Goal: Information Seeking & Learning: Learn about a topic

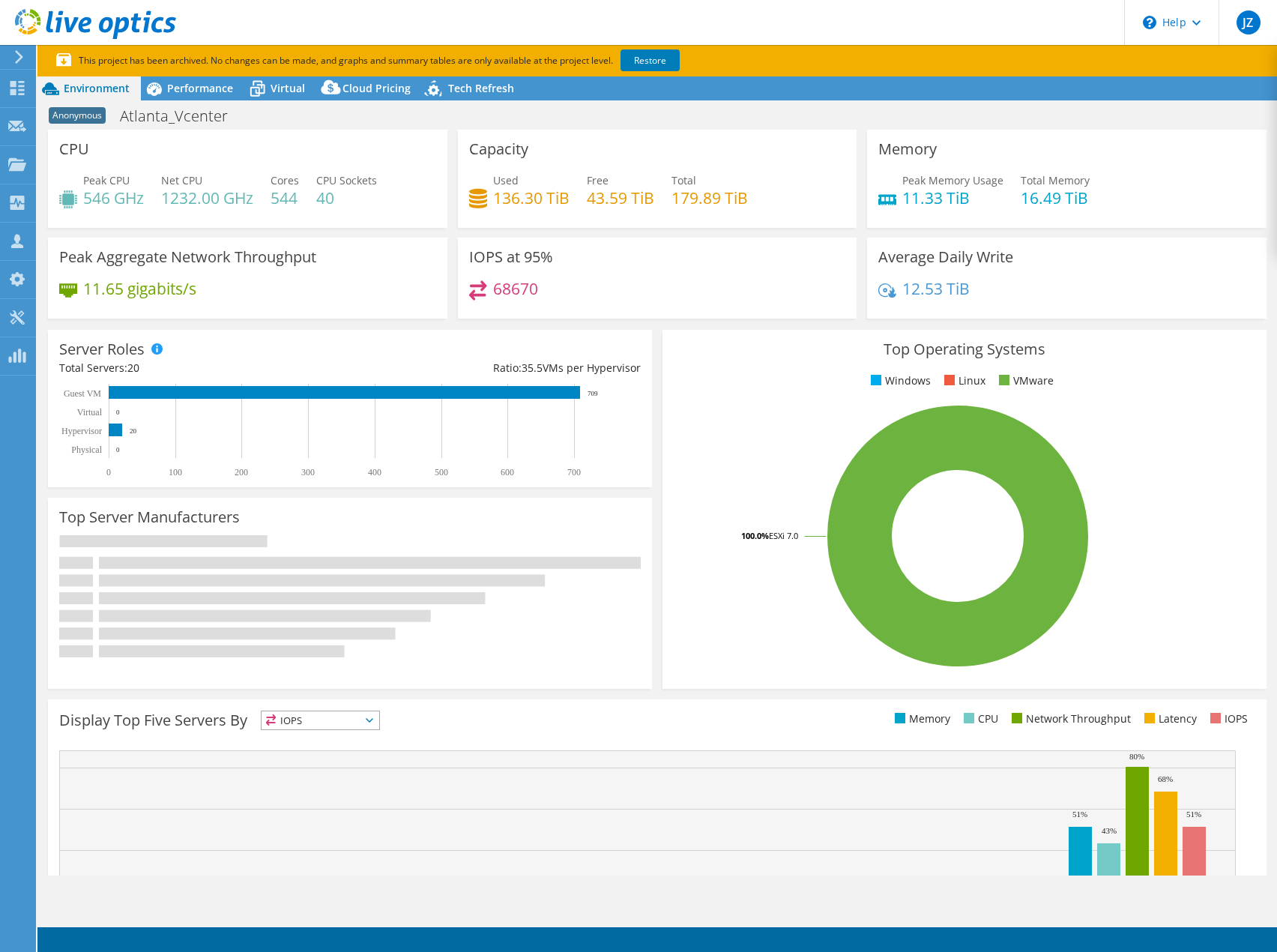
select select "USD"
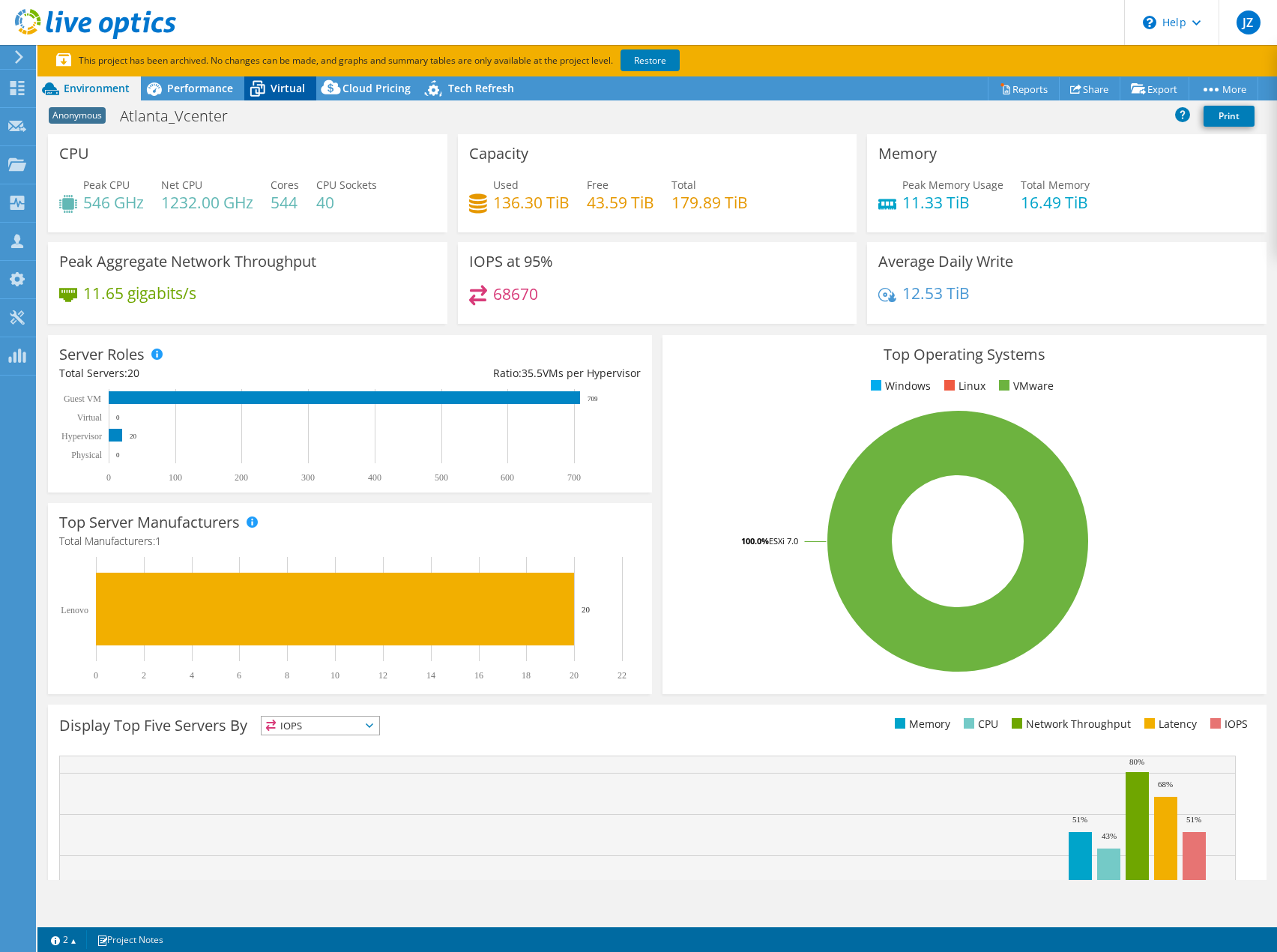
click at [289, 84] on span "Virtual" at bounding box center [288, 88] width 35 height 14
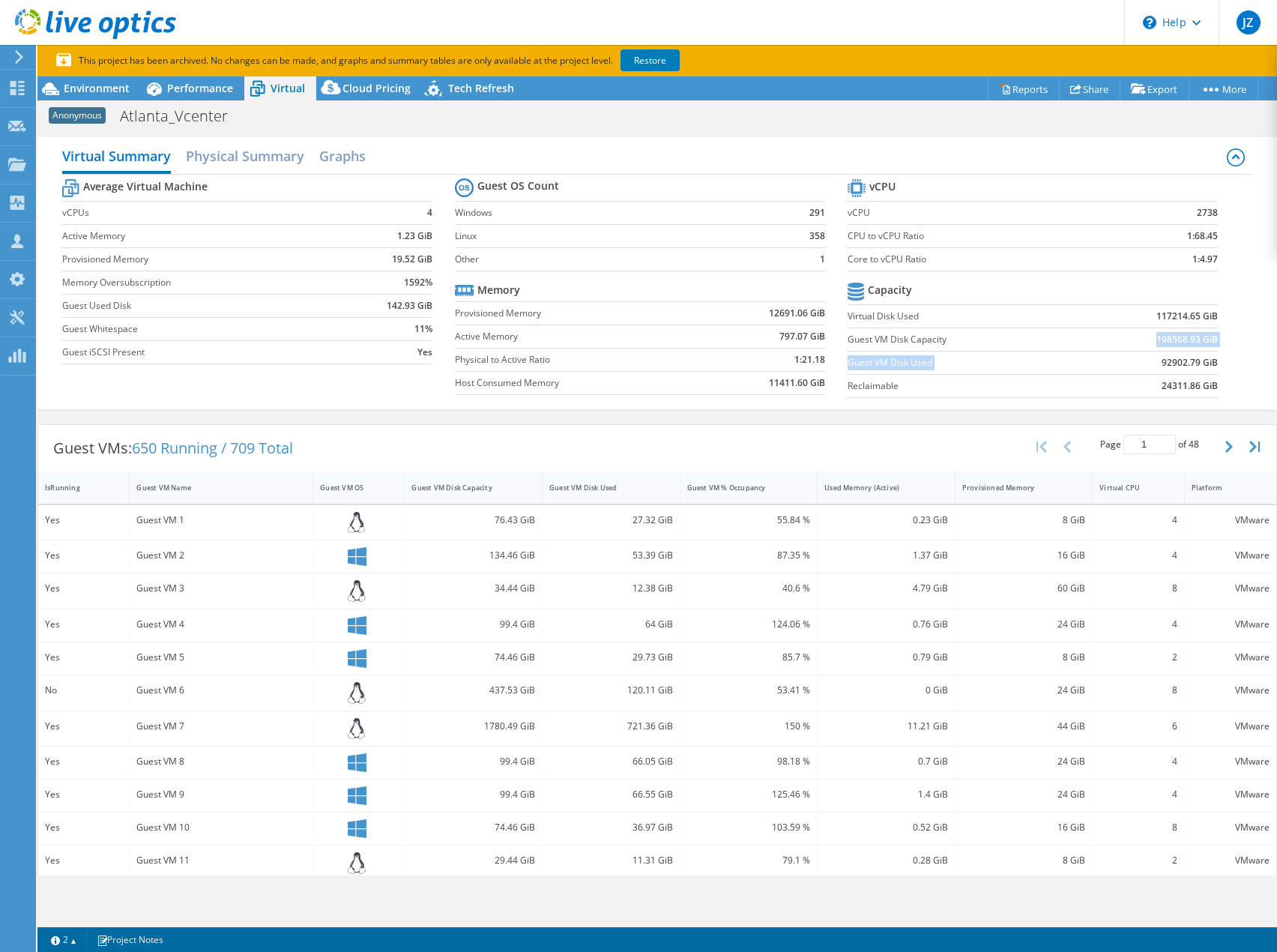
drag, startPoint x: 1140, startPoint y: 347, endPoint x: 1206, endPoint y: 352, distance: 66.2
click at [1206, 352] on tbody "Capacity Virtual Disk Used 117214.65 GiB Guest VM Disk Capacity 198568.93 GiB G…" at bounding box center [1033, 338] width 370 height 119
click at [1211, 352] on section "vCPU vCPU 2738 CPU to vCPU Ratio 1:68.45 Core to vCPU Ratio 1:4.97 Capacity Vir…" at bounding box center [1044, 290] width 393 height 230
drag, startPoint x: 1186, startPoint y: 340, endPoint x: 1136, endPoint y: 337, distance: 50.1
click at [1136, 337] on td "198568.93 GiB" at bounding box center [1151, 339] width 135 height 23
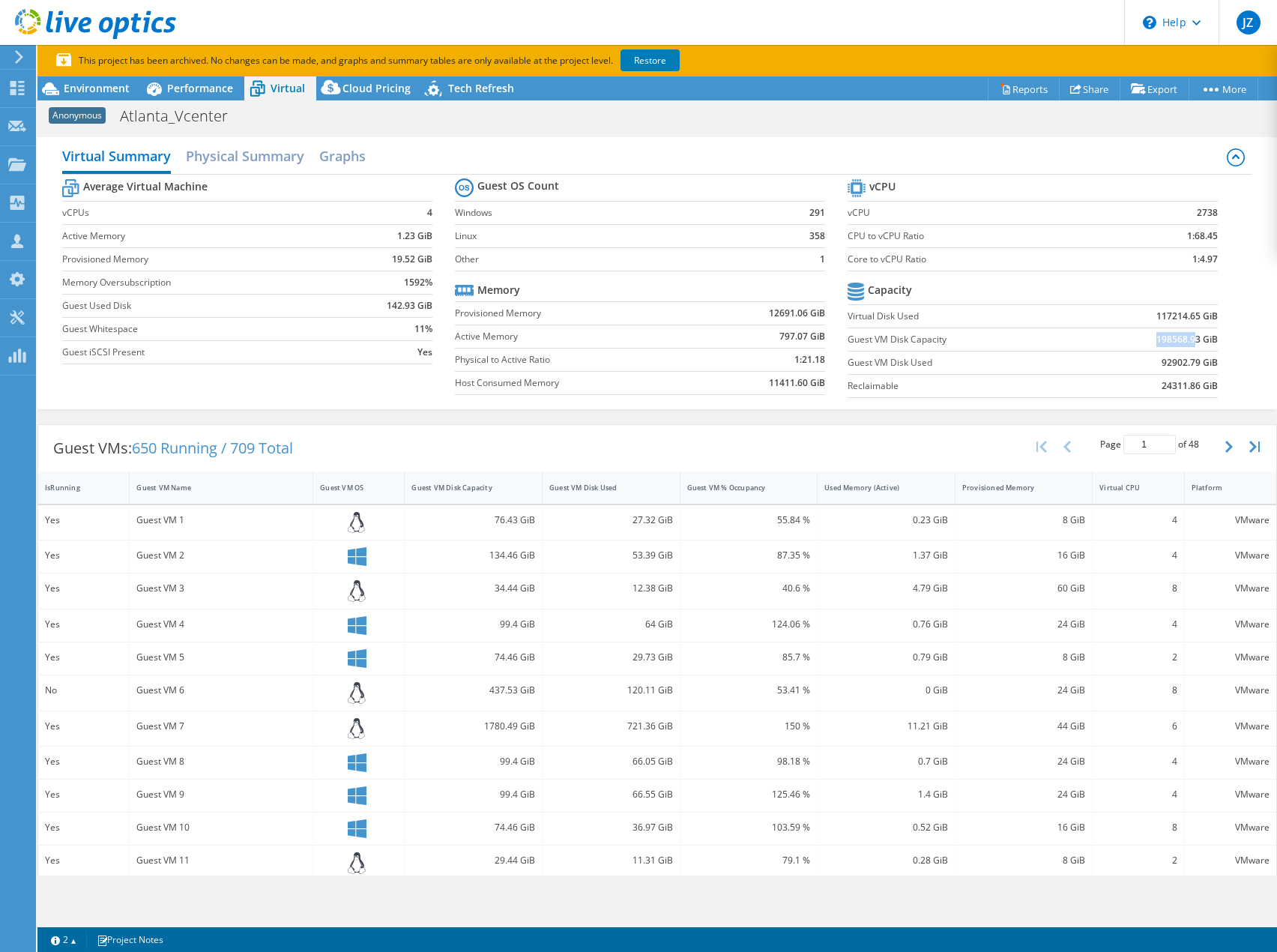
click at [1175, 337] on b "198568.93 GiB" at bounding box center [1187, 339] width 61 height 15
drag, startPoint x: 1191, startPoint y: 338, endPoint x: 1146, endPoint y: 336, distance: 45.0
click at [1157, 336] on b "198568.93 GiB" at bounding box center [1187, 339] width 61 height 15
copy b "198568.93"
click at [94, 92] on span "Environment" at bounding box center [97, 88] width 66 height 14
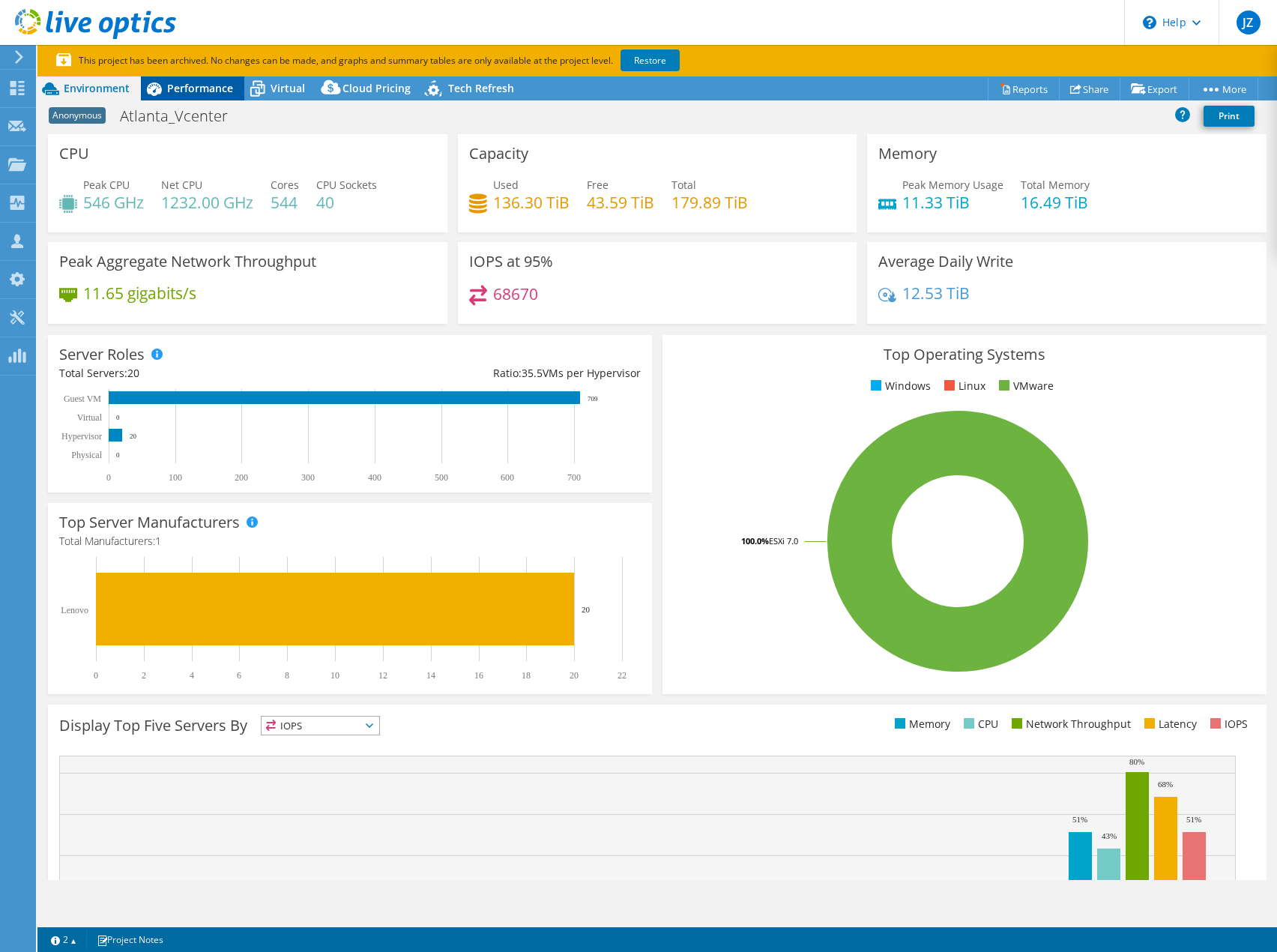
click at [211, 86] on span "Performance" at bounding box center [200, 88] width 66 height 14
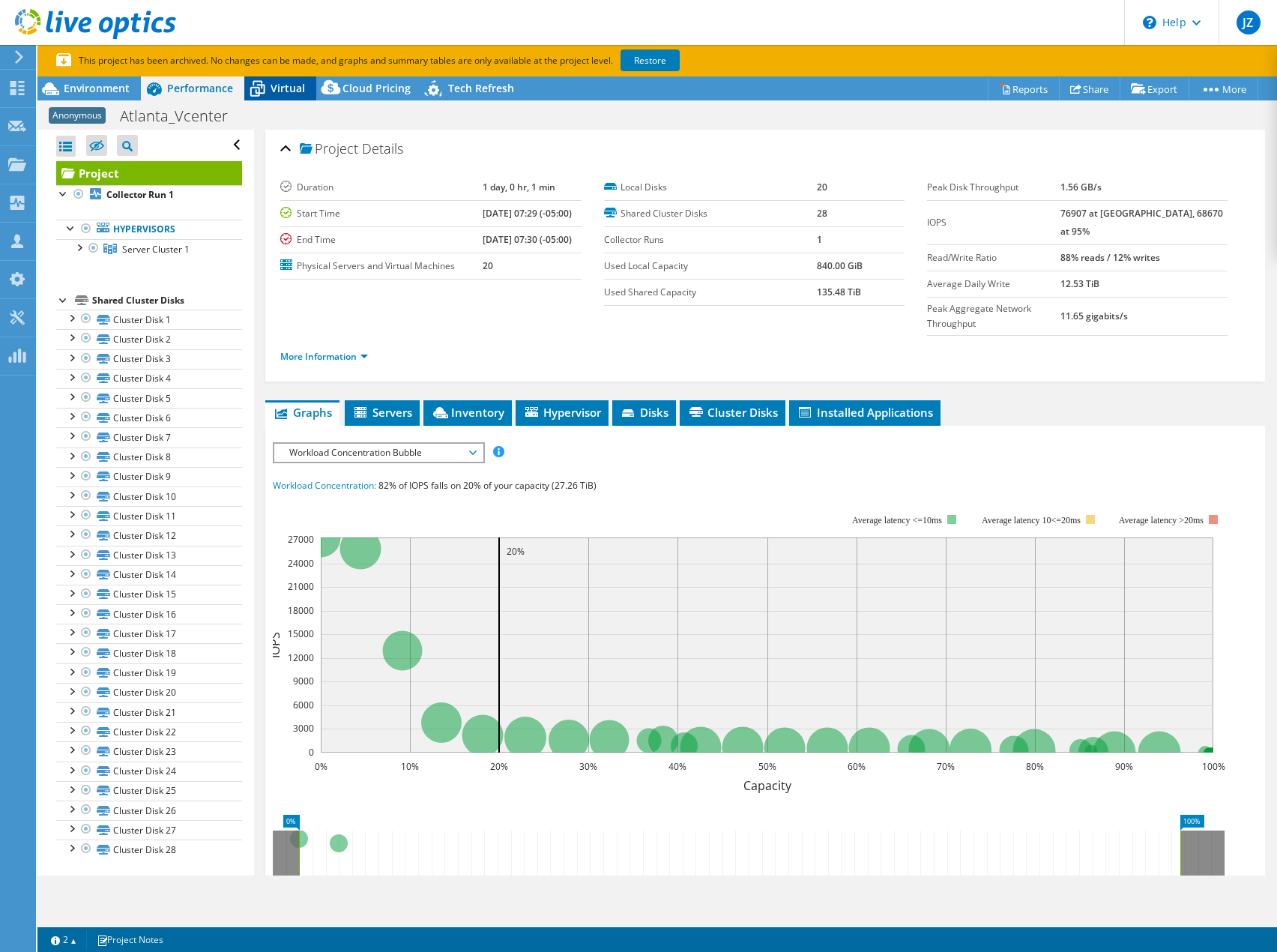
click at [281, 87] on span "Virtual" at bounding box center [288, 88] width 35 height 14
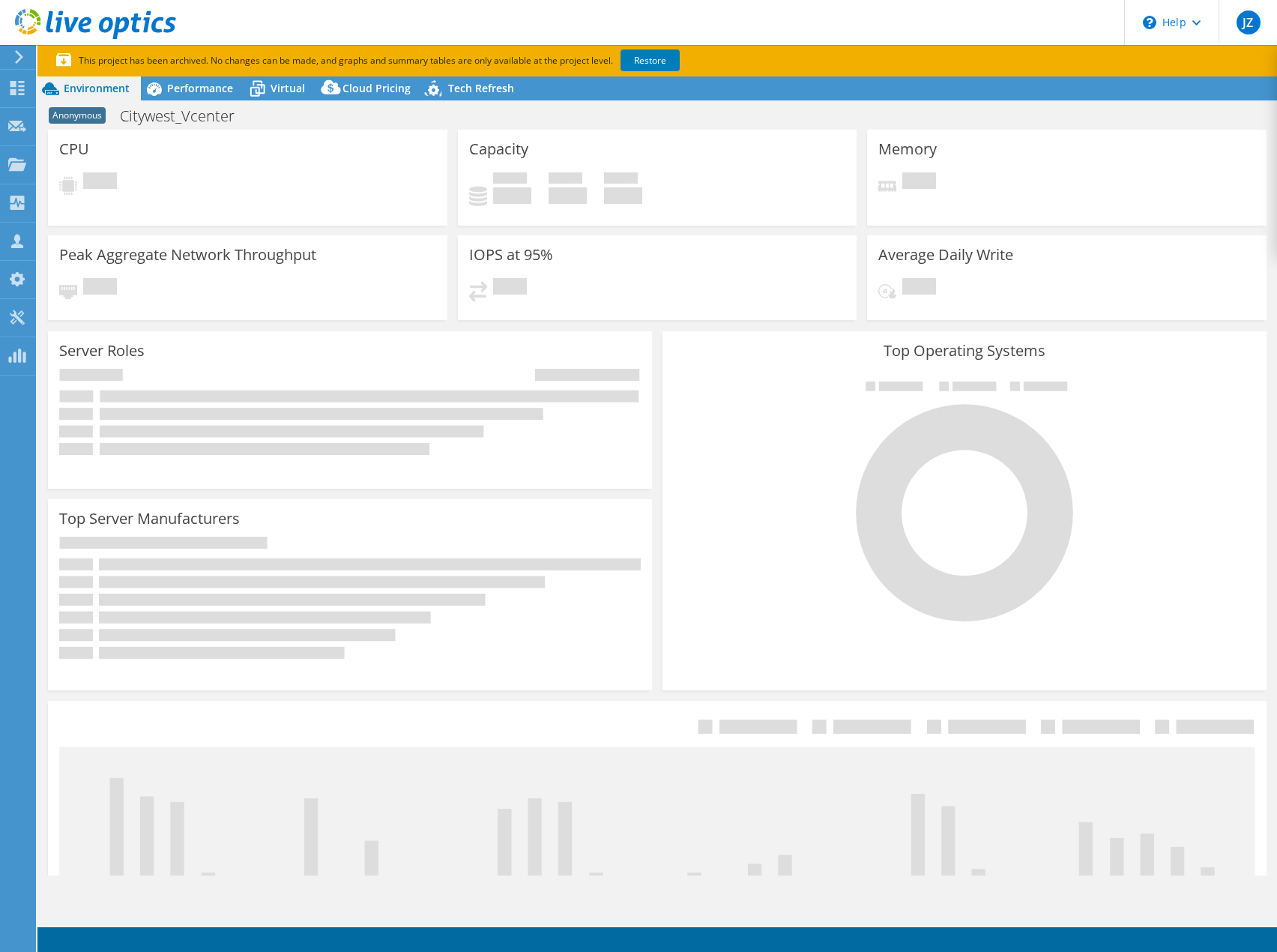
select select "USD"
